Goal: Use online tool/utility: Utilize a website feature to perform a specific function

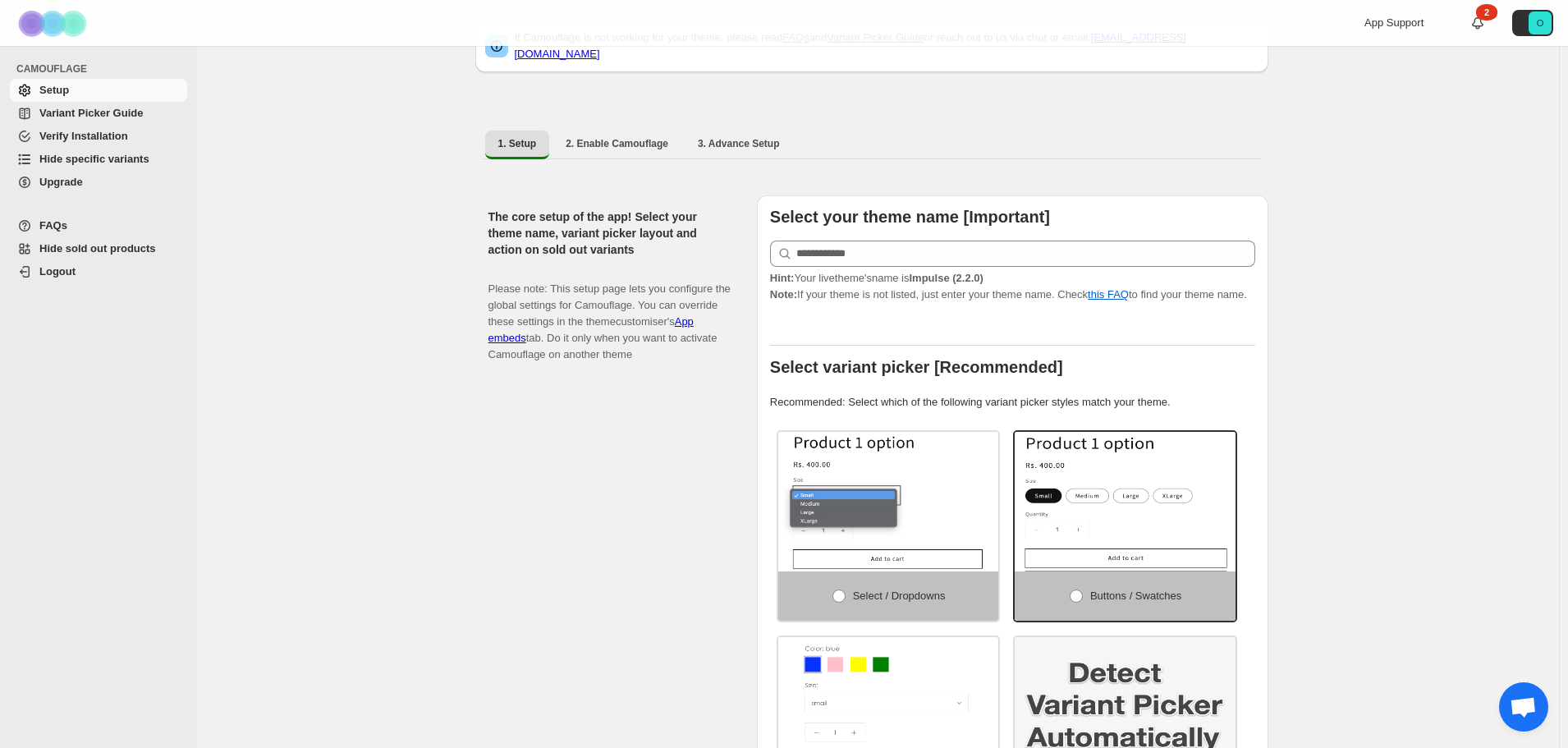
scroll to position [82, 0]
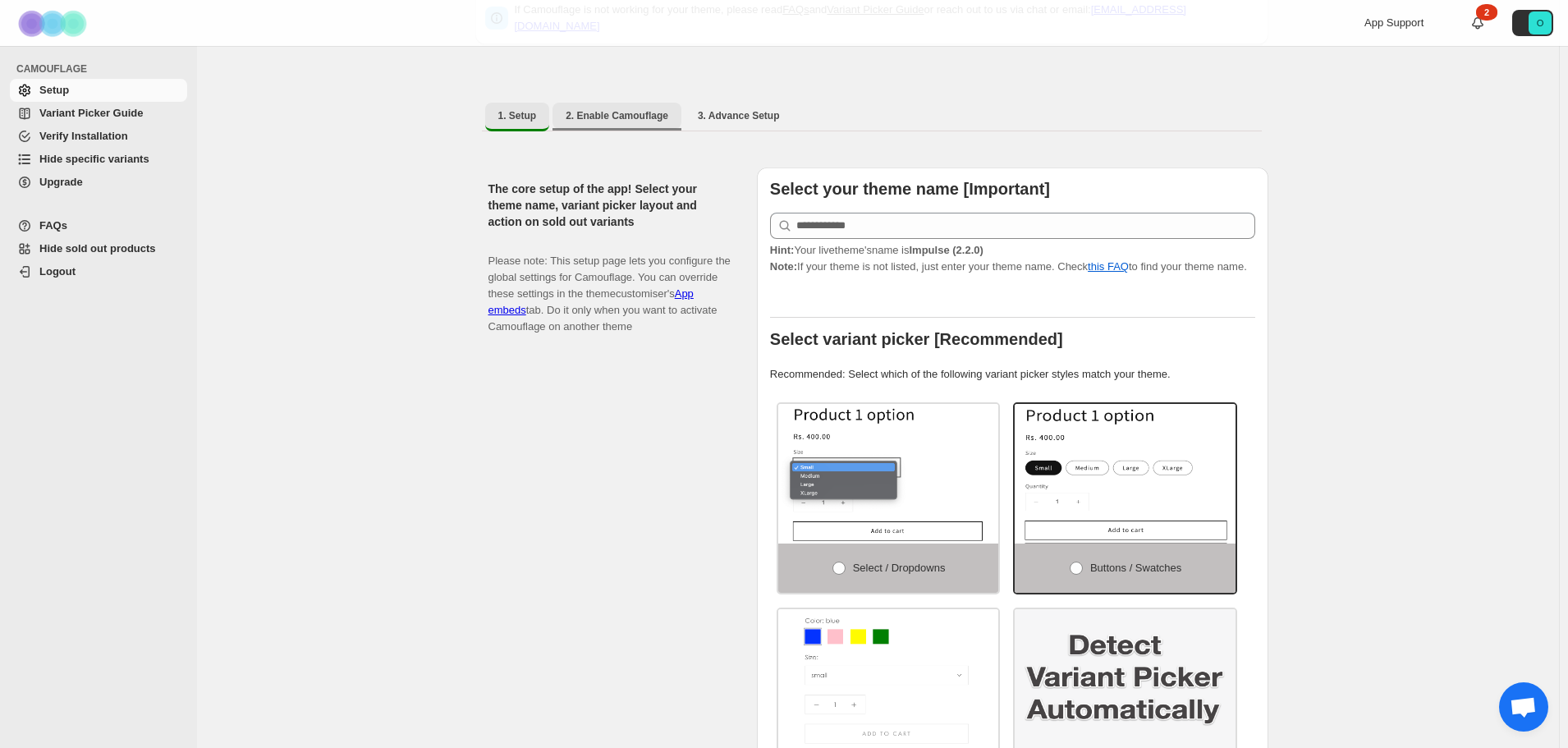
click at [591, 115] on button "2. Enable Camouflage" at bounding box center [617, 115] width 129 height 26
select select "**********"
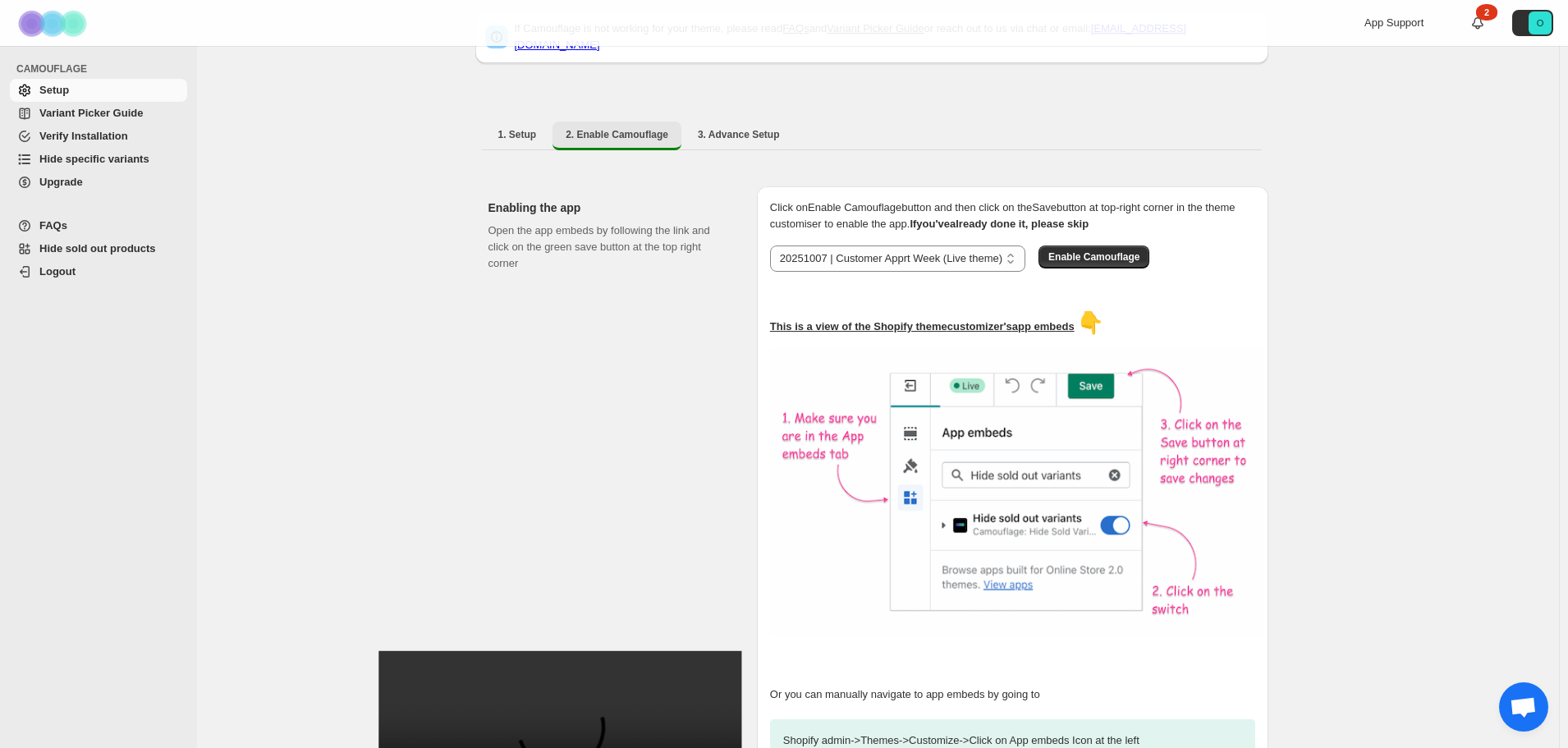
scroll to position [62, 0]
click at [534, 130] on span "1. Setup" at bounding box center [518, 136] width 39 height 13
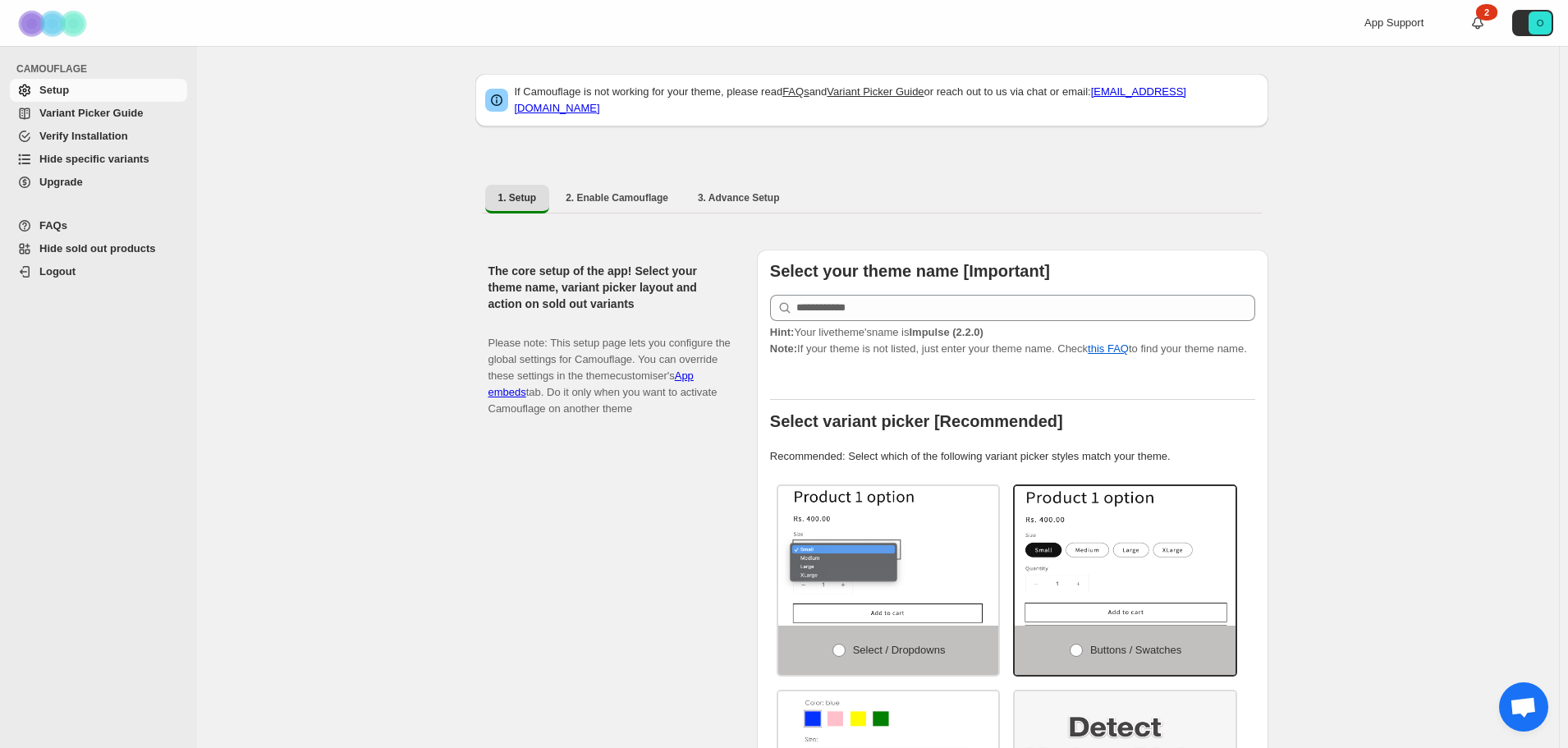
click at [97, 159] on span "Hide specific variants" at bounding box center [94, 158] width 110 height 13
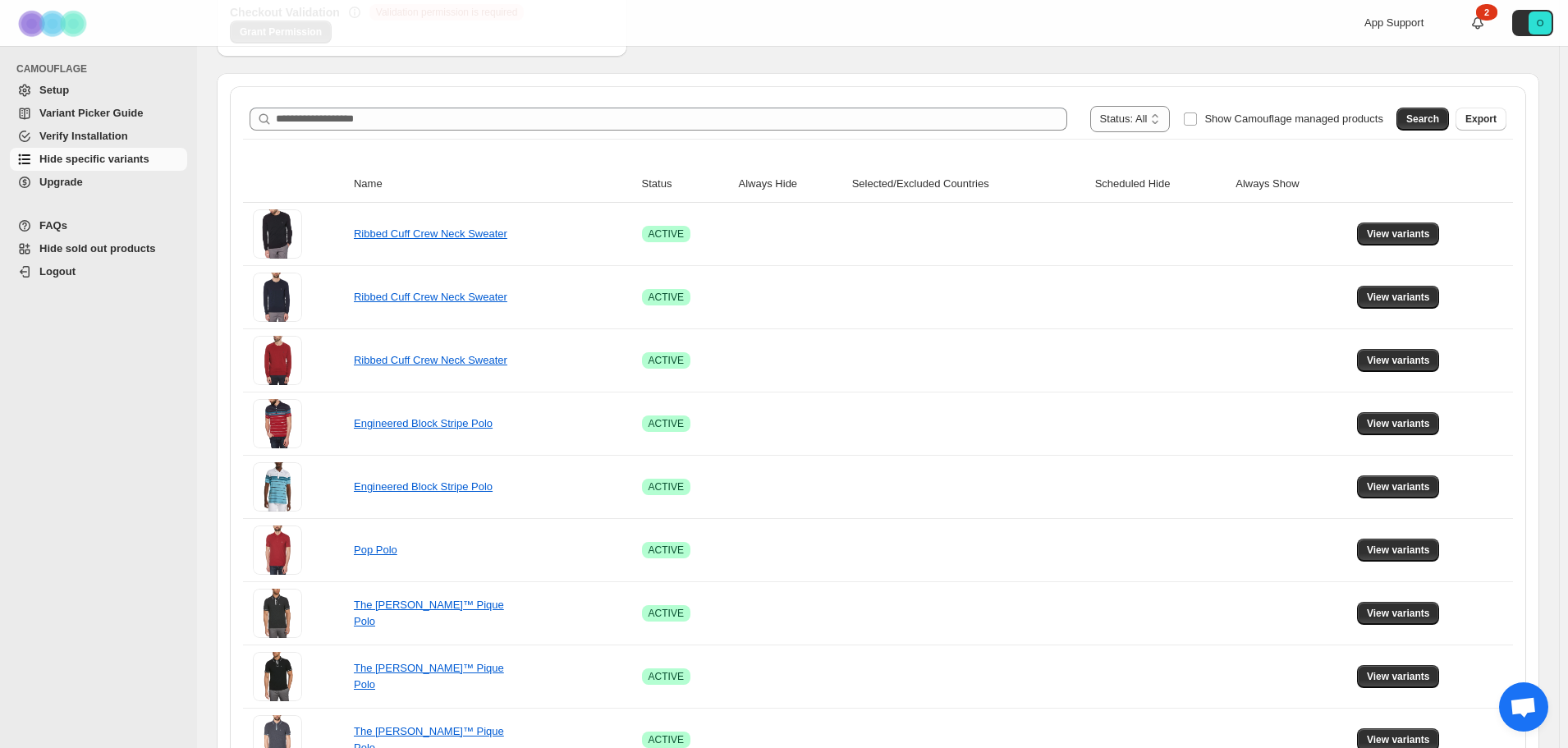
scroll to position [493, 0]
